Goal: Transaction & Acquisition: Book appointment/travel/reservation

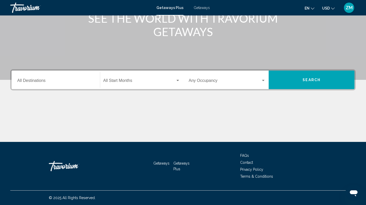
scroll to position [75, 0]
click at [60, 79] on input "Destination Toutes les destinations" at bounding box center [55, 81] width 77 height 5
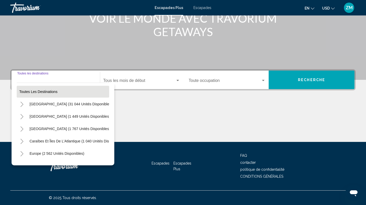
scroll to position [0, 0]
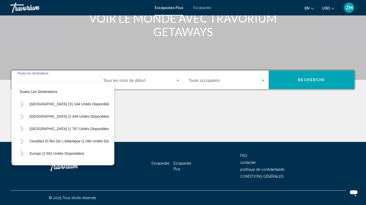
click at [49, 80] on input "Destination Toutes les destinations" at bounding box center [55, 81] width 77 height 5
click at [50, 79] on input "Destination Toutes les destinations" at bounding box center [55, 81] width 77 height 5
click at [151, 113] on div "Contenu principal" at bounding box center [183, 122] width 346 height 39
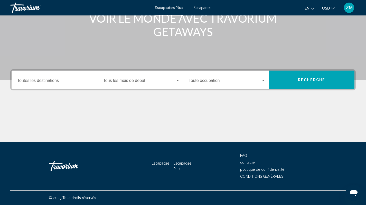
click at [58, 79] on div "Destination Toutes les destinations" at bounding box center [55, 80] width 77 height 16
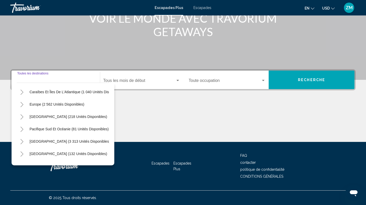
scroll to position [46, 0]
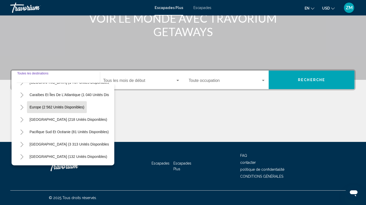
click at [54, 108] on span "Europe (2 562 unités disponibles)" at bounding box center [57, 107] width 55 height 4
type input "**********"
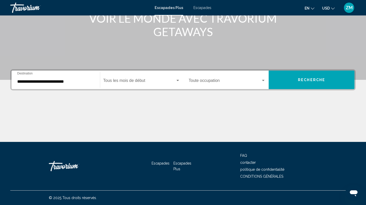
click at [137, 84] on div "Start Month Tous les mois de début" at bounding box center [141, 80] width 77 height 16
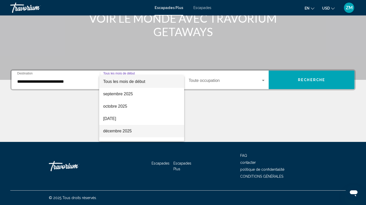
click at [134, 130] on span "décembre 2025" at bounding box center [141, 131] width 77 height 12
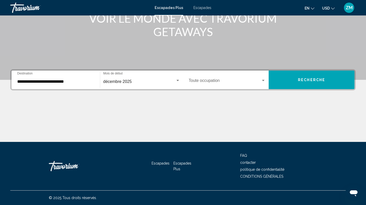
click at [205, 85] on div "Occupancy Toute occupation" at bounding box center [227, 80] width 77 height 16
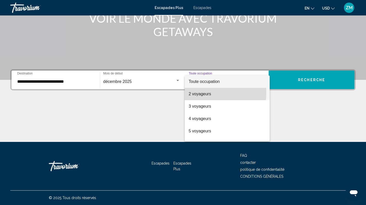
click at [208, 93] on span "2 voyageurs" at bounding box center [227, 94] width 77 height 12
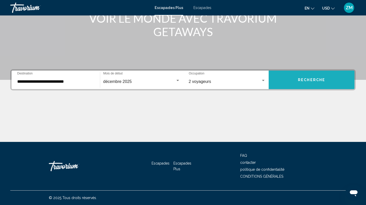
click at [296, 77] on button "RECHERCHE" at bounding box center [312, 79] width 86 height 19
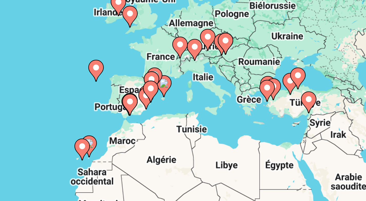
click at [265, 91] on image "Contenu principal" at bounding box center [266, 92] width 3 height 3
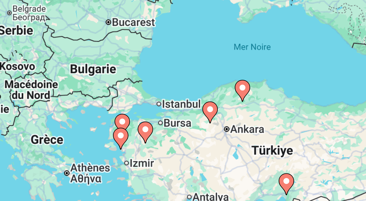
drag, startPoint x: 30, startPoint y: 49, endPoint x: 87, endPoint y: 47, distance: 56.6
click at [87, 47] on div "Pour activer le glissement avec le clavier, appuyez sur Alt+Entrée. Une fois ce…" at bounding box center [183, 113] width 346 height 154
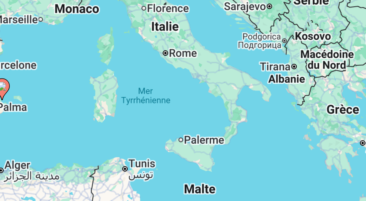
drag, startPoint x: 38, startPoint y: 52, endPoint x: 116, endPoint y: 44, distance: 78.9
click at [116, 44] on div "Pour activer le glissement avec le clavier, appuyez sur Alt+Entrée. Une fois ce…" at bounding box center [183, 113] width 346 height 154
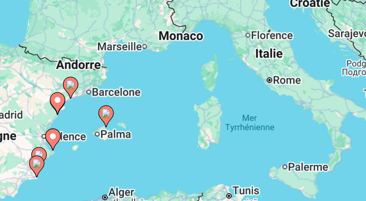
drag, startPoint x: 63, startPoint y: 39, endPoint x: 109, endPoint y: 48, distance: 47.0
click at [109, 48] on div "Pour activer le glissement avec le clavier, appuyez sur Alt+Entrée. Une fois ce…" at bounding box center [183, 113] width 346 height 154
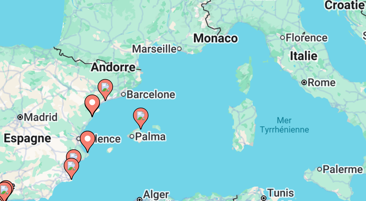
click at [223, 100] on image "Contenu principal" at bounding box center [224, 101] width 3 height 3
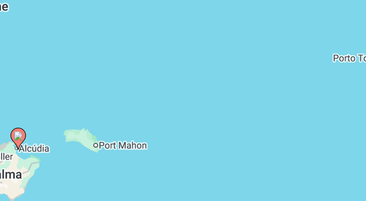
click at [182, 107] on image "Contenu principal" at bounding box center [183, 108] width 3 height 3
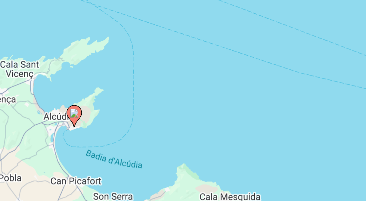
click at [181, 106] on icon "Contenu principal" at bounding box center [183, 109] width 5 height 7
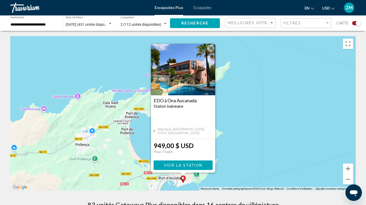
click at [211, 48] on button "Fermer" at bounding box center [211, 48] width 8 height 8
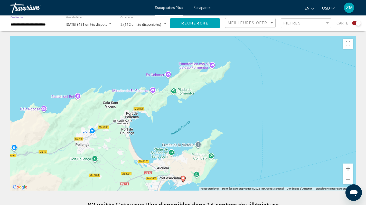
click at [49, 25] on input "**********" at bounding box center [34, 25] width 47 height 4
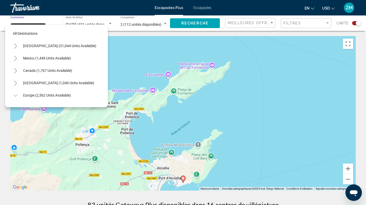
scroll to position [181, 0]
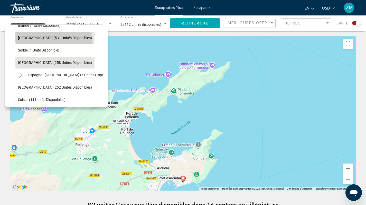
click at [53, 40] on button "[GEOGRAPHIC_DATA] (531 unités disponibles)" at bounding box center [54, 38] width 79 height 12
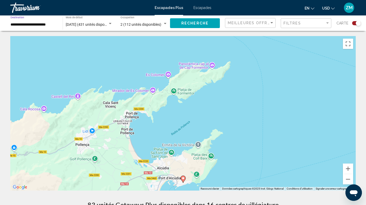
scroll to position [0, 0]
click at [189, 24] on span "RECHERCHE" at bounding box center [194, 23] width 27 height 4
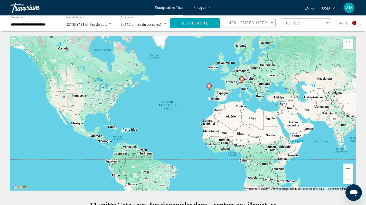
click at [242, 79] on image "Contenu principal" at bounding box center [242, 78] width 3 height 3
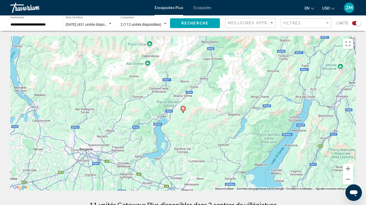
click at [184, 108] on image "Contenu principal" at bounding box center [183, 108] width 3 height 3
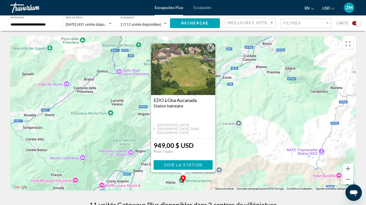
click at [212, 51] on button "Fermer" at bounding box center [211, 48] width 8 height 8
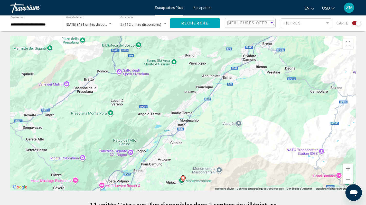
click at [249, 22] on span "MEILLEURES OFFRES" at bounding box center [250, 23] width 45 height 4
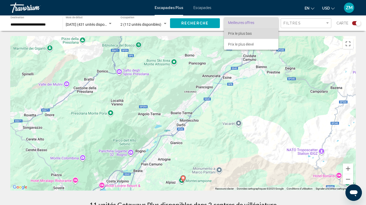
click at [251, 32] on span "Prix le plus bas" at bounding box center [240, 33] width 24 height 4
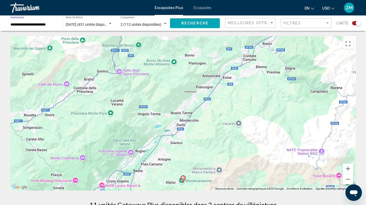
click at [28, 26] on input "**********" at bounding box center [34, 25] width 47 height 4
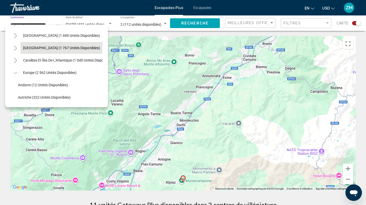
scroll to position [23, 0]
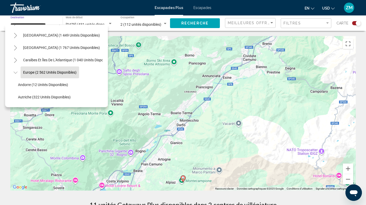
click at [43, 71] on span "Europe (2 562 unités disponibles)" at bounding box center [49, 72] width 53 height 4
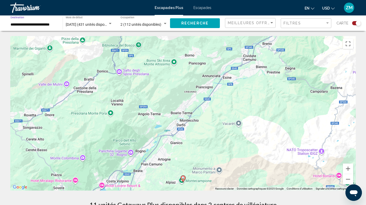
click at [186, 25] on span "RECHERCHE" at bounding box center [194, 23] width 27 height 4
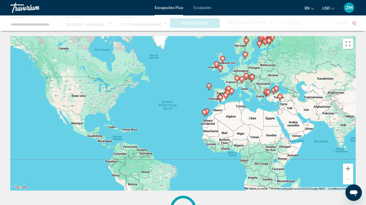
click at [243, 25] on div "MEILLEURES OFFRES" at bounding box center [251, 23] width 46 height 10
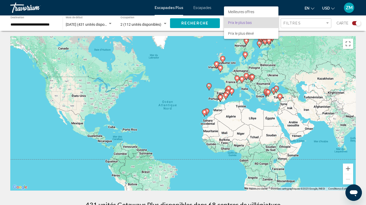
click at [249, 23] on span "Prix le plus bas" at bounding box center [240, 23] width 24 height 4
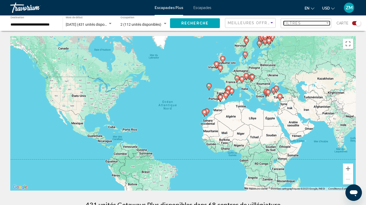
click at [296, 23] on span "Filtres" at bounding box center [292, 23] width 17 height 4
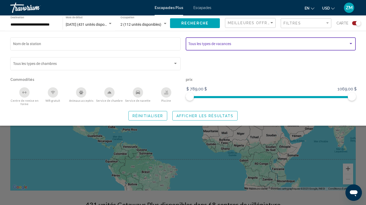
click at [212, 43] on span "Rechercher le widget" at bounding box center [268, 45] width 160 height 4
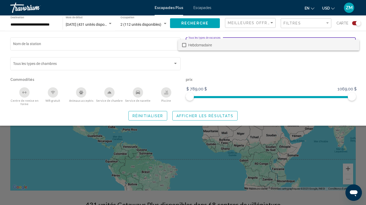
click at [214, 57] on div at bounding box center [183, 102] width 366 height 205
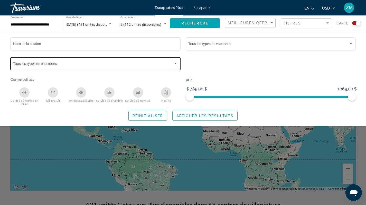
click at [172, 61] on div "Bedroom Types Tous les types de chambres" at bounding box center [95, 63] width 165 height 14
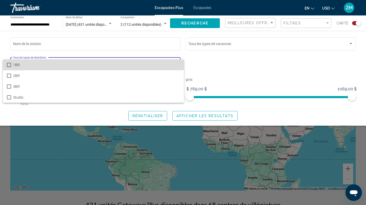
click at [163, 62] on span "1BR" at bounding box center [96, 64] width 167 height 11
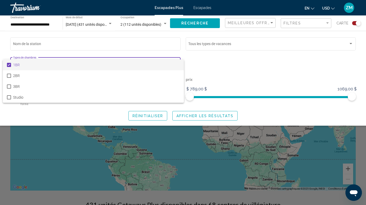
click at [210, 60] on div at bounding box center [183, 102] width 366 height 205
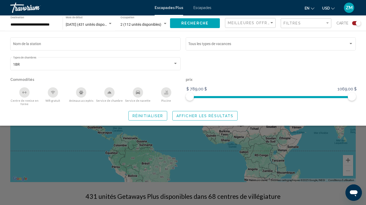
scroll to position [9, 0]
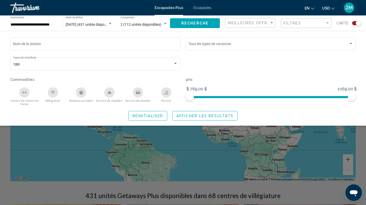
click at [107, 23] on span "[DATE] (431 unités disponibles)" at bounding box center [90, 24] width 49 height 4
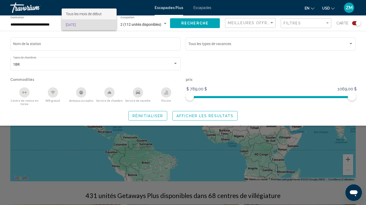
click at [104, 14] on span "Tous les mois de début" at bounding box center [89, 13] width 47 height 11
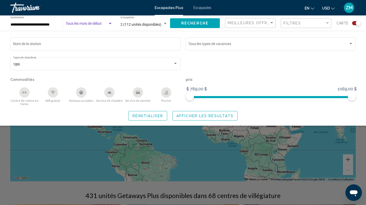
click at [199, 26] on button "RECHERCHE" at bounding box center [195, 23] width 50 height 10
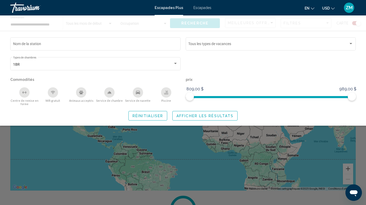
click at [174, 131] on div "Rechercher le widget" at bounding box center [183, 141] width 366 height 128
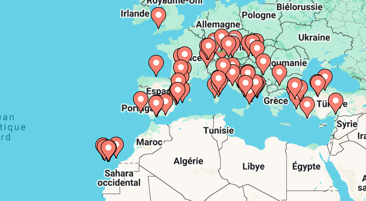
click at [225, 90] on icon "Contenu principal" at bounding box center [227, 93] width 5 height 7
type input "**********"
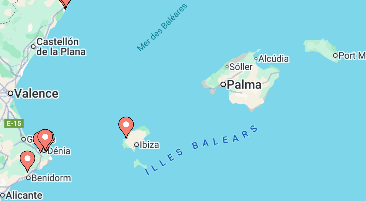
click at [209, 103] on image "Contenu principal" at bounding box center [210, 104] width 3 height 3
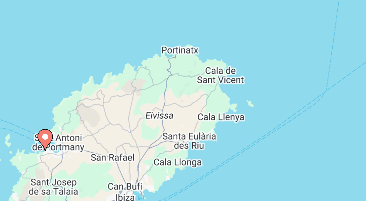
click at [182, 107] on image "Contenu principal" at bounding box center [183, 108] width 3 height 3
